Goal: Check status: Check status

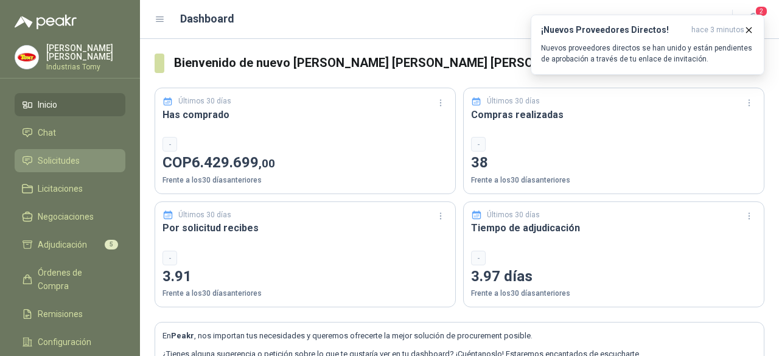
click at [71, 156] on span "Solicitudes" at bounding box center [59, 160] width 42 height 13
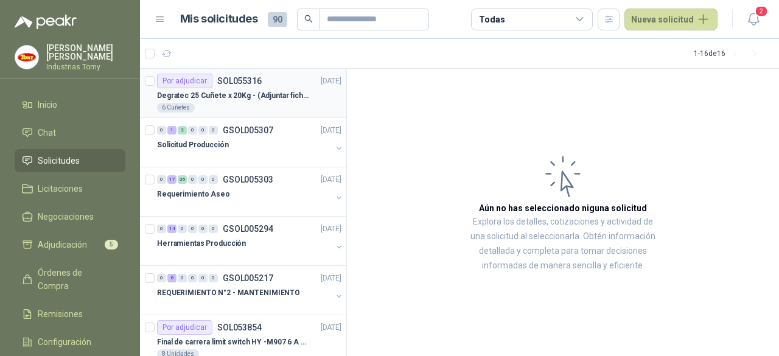
click at [218, 94] on p "Degratec 25 Cuñete x 20Kg - (Adjuntar ficha técnica)" at bounding box center [233, 96] width 152 height 12
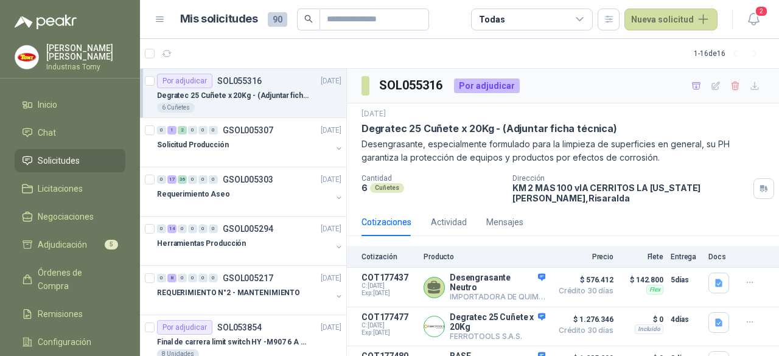
scroll to position [40, 0]
